Goal: Information Seeking & Learning: Learn about a topic

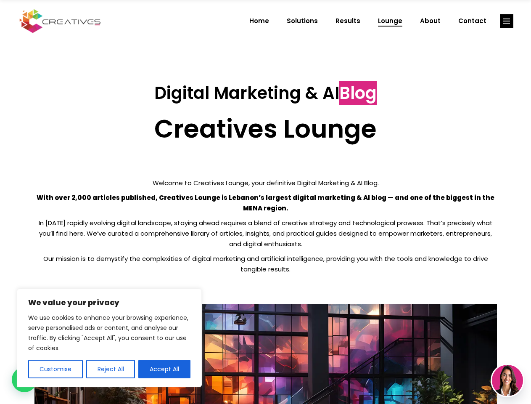
click at [266, 202] on p "With over 2,000 articles published, Creatives Lounge is Lebanon’s largest digit…" at bounding box center [266, 202] width 463 height 21
click at [55, 369] on button "Customise" at bounding box center [55, 369] width 55 height 19
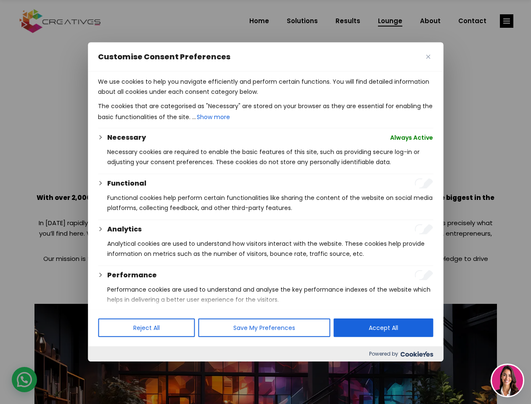
click at [110, 369] on div at bounding box center [265, 202] width 531 height 404
click at [507, 21] on div at bounding box center [265, 202] width 531 height 404
click at [508, 380] on img at bounding box center [507, 380] width 31 height 31
